Goal: Task Accomplishment & Management: Manage account settings

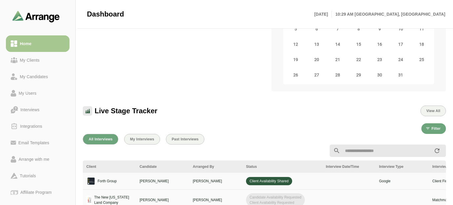
scroll to position [194, 0]
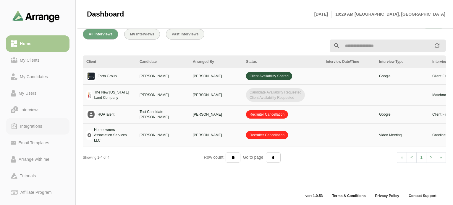
click at [30, 123] on div "Integrations" at bounding box center [31, 126] width 27 height 7
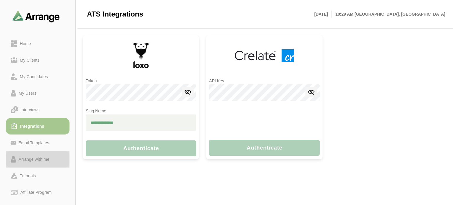
click at [40, 158] on div "Arrange with me" at bounding box center [33, 159] width 35 height 7
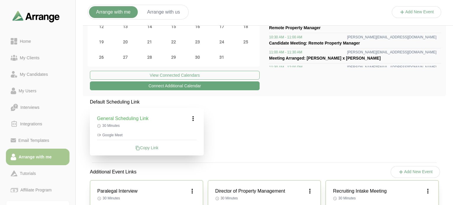
scroll to position [41, 0]
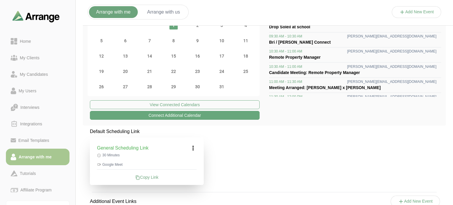
click at [196, 147] on icon at bounding box center [192, 148] width 7 height 7
click at [191, 161] on div "Edit" at bounding box center [187, 164] width 27 height 11
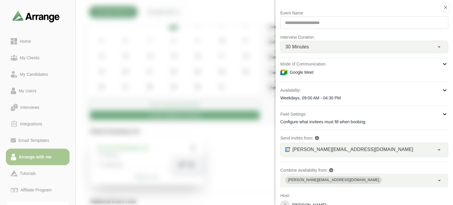
click at [322, 67] on p "Mode of Communication:" at bounding box center [303, 64] width 46 height 7
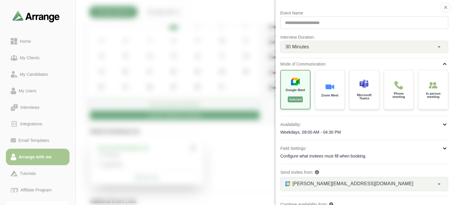
click at [392, 18] on div at bounding box center [417, 18] width 50 height 0
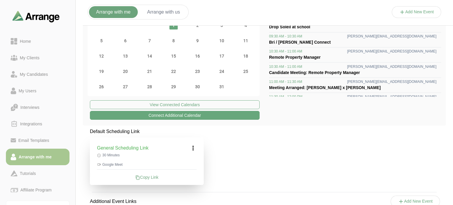
click at [192, 147] on icon at bounding box center [192, 148] width 7 height 7
click at [194, 160] on div "Edit" at bounding box center [187, 164] width 27 height 11
